Goal: Task Accomplishment & Management: Manage account settings

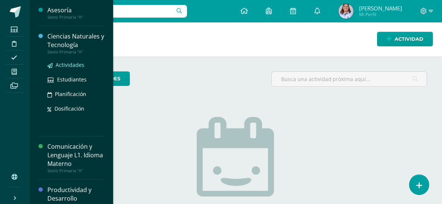
click at [68, 63] on span "Actividades" at bounding box center [70, 64] width 29 height 7
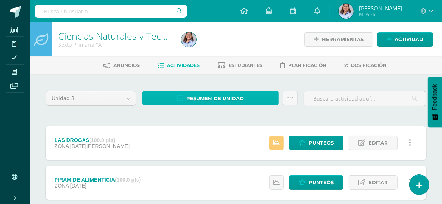
click at [208, 98] on span "Resumen de unidad" at bounding box center [215, 99] width 58 height 14
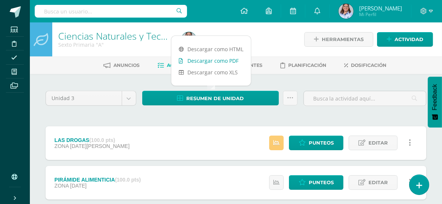
click at [208, 61] on link "Descargar como PDF" at bounding box center [211, 61] width 80 height 12
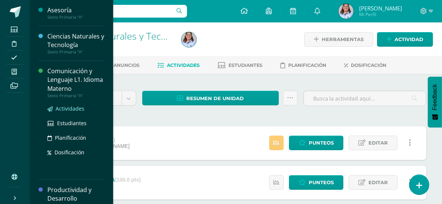
click at [71, 110] on span "Actividades" at bounding box center [70, 108] width 29 height 7
click at [70, 122] on span "Estudiantes" at bounding box center [72, 123] width 30 height 7
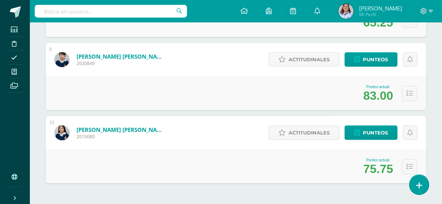
scroll to position [732, 0]
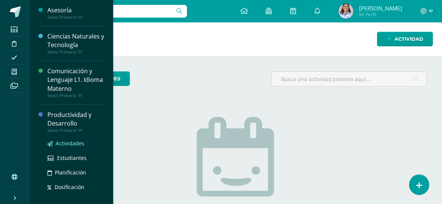
click at [83, 140] on span "Actividades" at bounding box center [70, 143] width 29 height 7
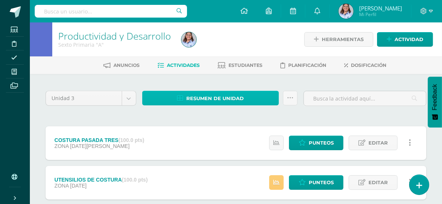
click at [224, 93] on span "Resumen de unidad" at bounding box center [215, 99] width 58 height 14
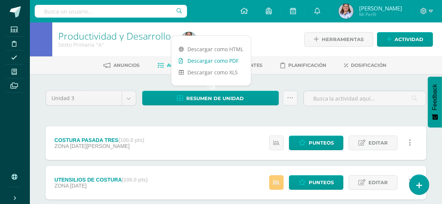
click at [219, 58] on link "Descargar como PDF" at bounding box center [211, 61] width 80 height 12
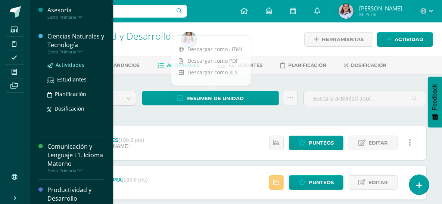
click at [72, 65] on span "Actividades" at bounding box center [70, 64] width 29 height 7
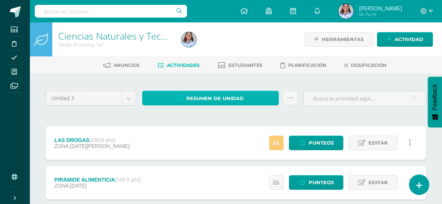
click at [224, 98] on span "Resumen de unidad" at bounding box center [215, 99] width 58 height 14
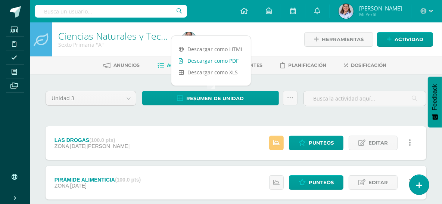
click at [218, 62] on link "Descargar como PDF" at bounding box center [211, 61] width 80 height 12
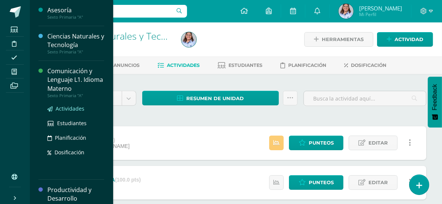
click at [66, 108] on span "Actividades" at bounding box center [70, 108] width 29 height 7
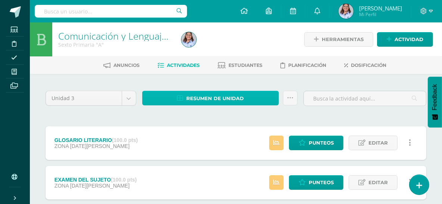
click at [231, 97] on span "Resumen de unidad" at bounding box center [215, 99] width 58 height 14
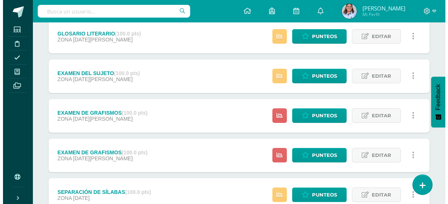
scroll to position [109, 0]
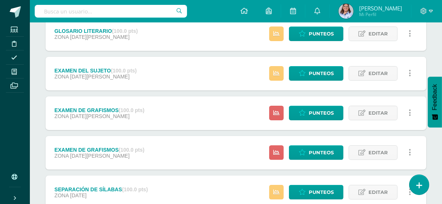
click at [411, 114] on icon at bounding box center [410, 113] width 2 height 8
click at [384, 146] on link "Eliminar" at bounding box center [396, 149] width 77 height 12
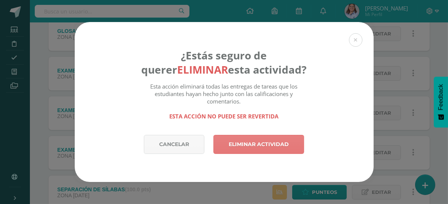
click at [249, 144] on link "Eliminar actividad" at bounding box center [258, 144] width 91 height 19
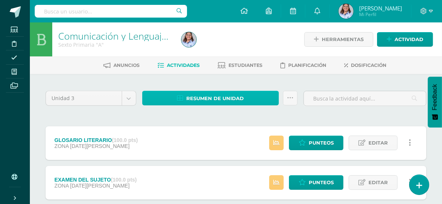
click at [226, 94] on span "Resumen de unidad" at bounding box center [215, 99] width 58 height 14
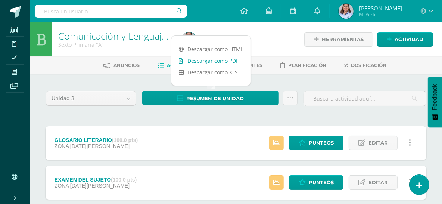
click at [222, 60] on link "Descargar como PDF" at bounding box center [211, 61] width 80 height 12
